Goal: Task Accomplishment & Management: Use online tool/utility

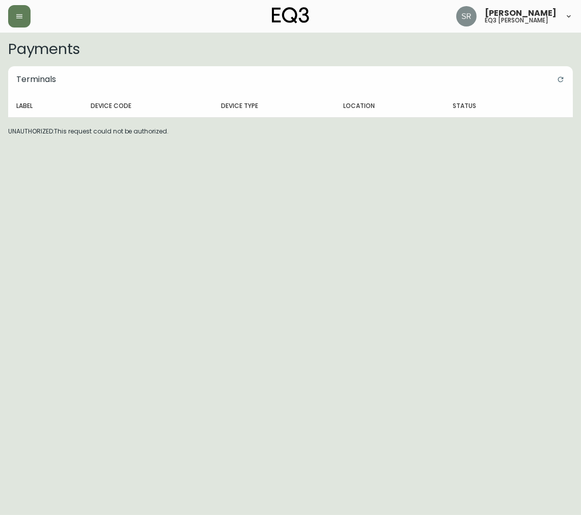
click at [28, 5] on div at bounding box center [102, 16] width 188 height 22
click at [15, 13] on icon "button" at bounding box center [19, 16] width 8 height 8
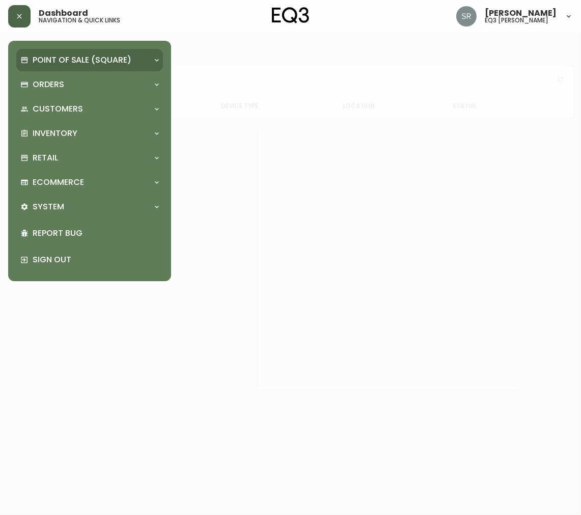
click at [89, 61] on p "Point of Sale (Square)" at bounding box center [82, 59] width 99 height 11
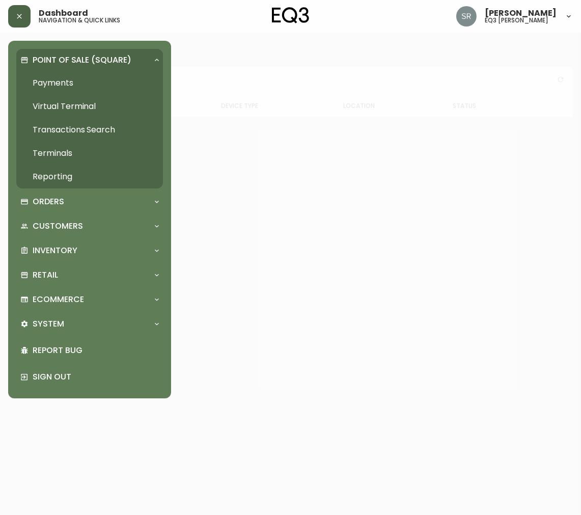
drag, startPoint x: 74, startPoint y: 85, endPoint x: 84, endPoint y: 75, distance: 13.3
click at [74, 85] on link "Payments" at bounding box center [89, 82] width 147 height 23
